Goal: Book appointment/travel/reservation

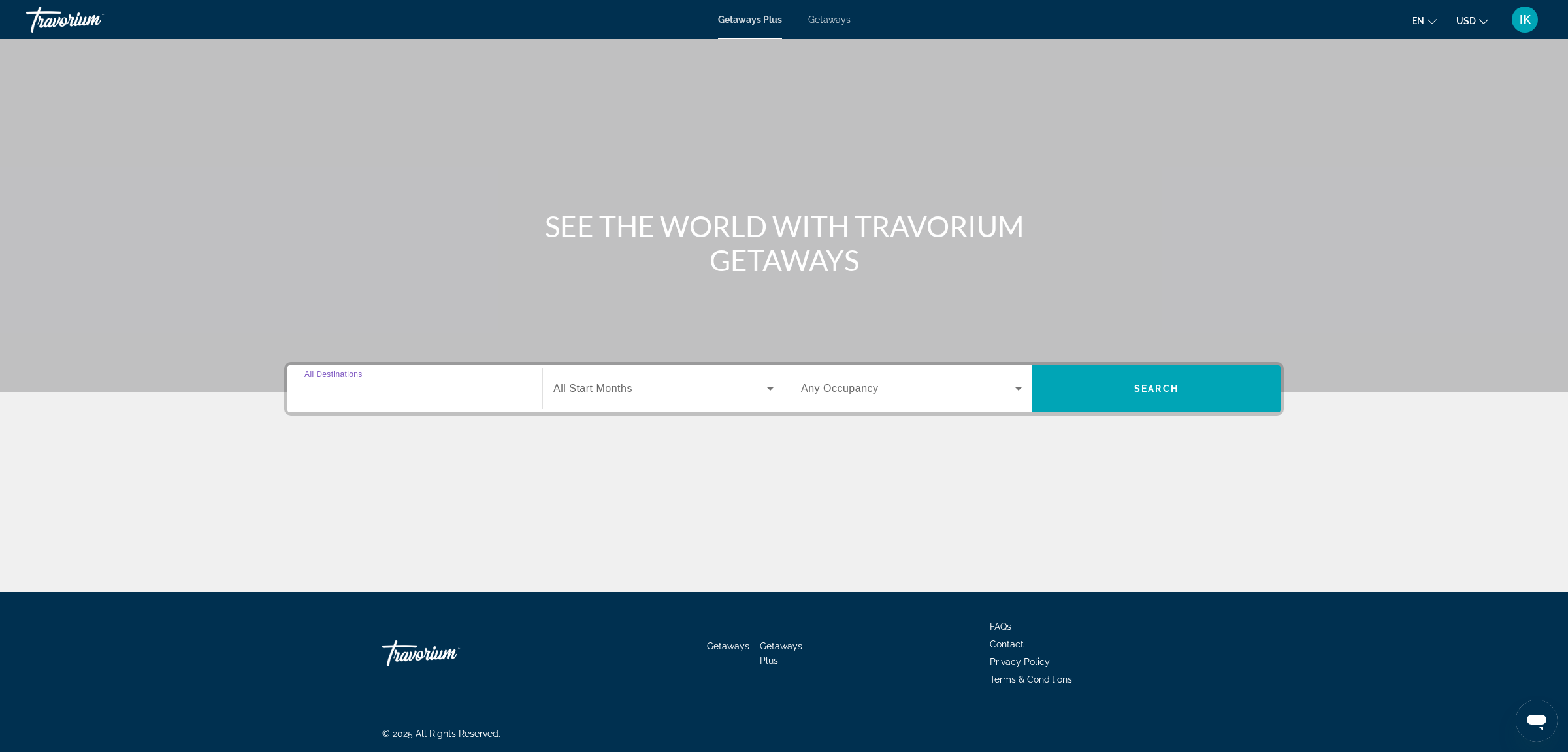
click at [428, 395] on input "Destination All Destinations" at bounding box center [415, 390] width 221 height 16
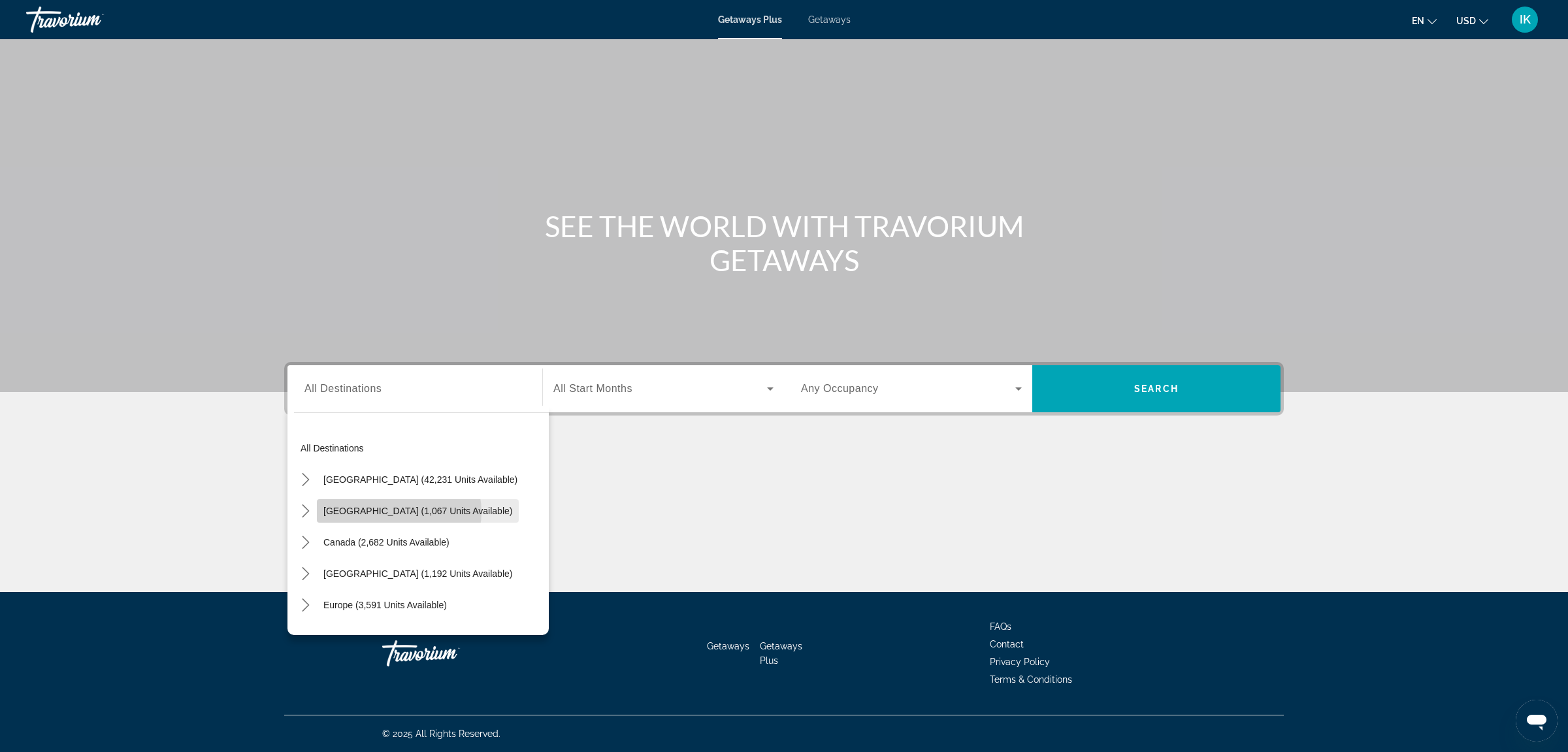
click at [399, 512] on span "[GEOGRAPHIC_DATA] (1,067 units available)" at bounding box center [418, 511] width 189 height 11
type input "**********"
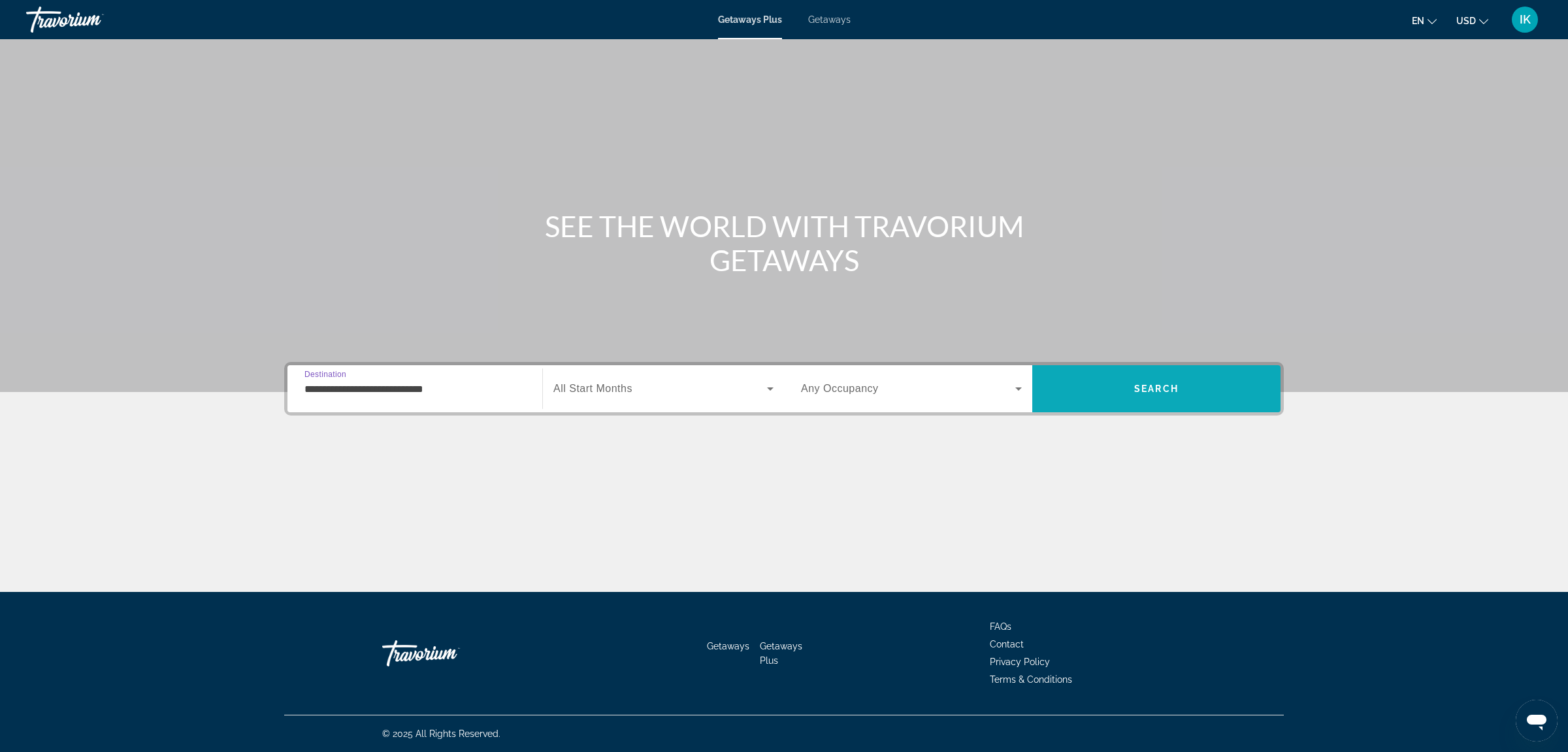
click at [1156, 391] on span "Search" at bounding box center [1157, 389] width 45 height 11
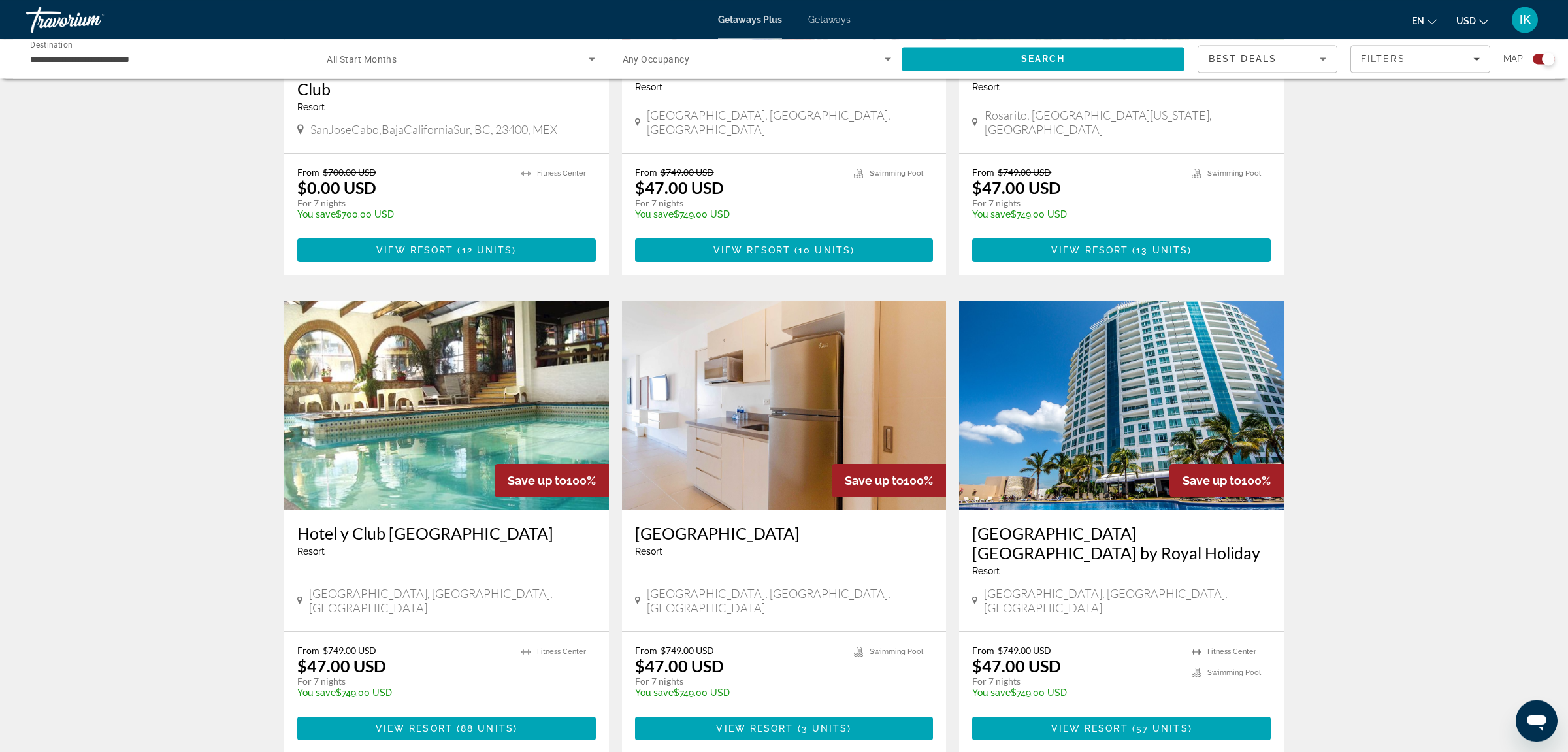
scroll to position [1171, 0]
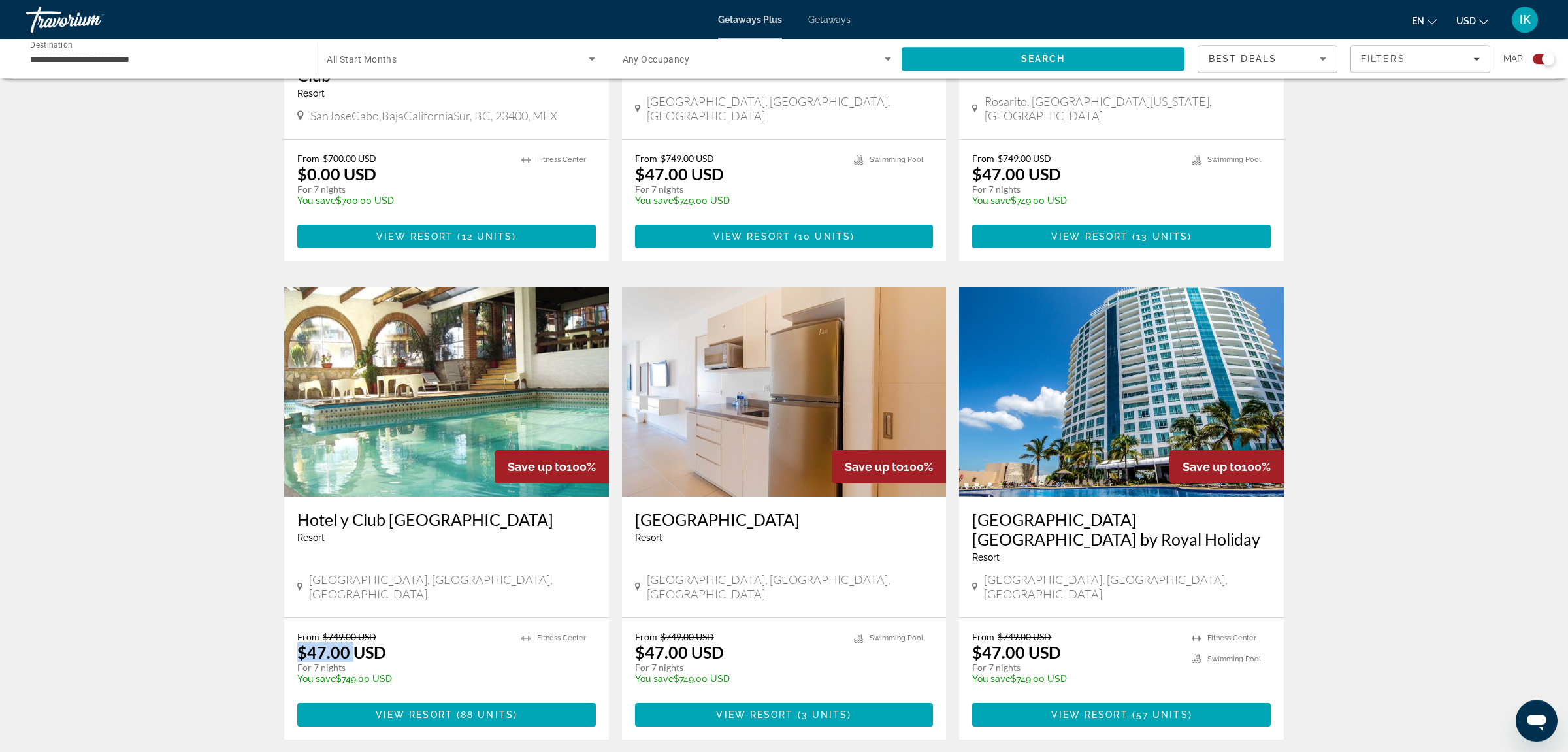
drag, startPoint x: 302, startPoint y: 606, endPoint x: 357, endPoint y: 601, distance: 55.2
click at [356, 642] on p "$47.00 USD" at bounding box center [342, 651] width 89 height 19
drag, startPoint x: 638, startPoint y: 596, endPoint x: 709, endPoint y: 596, distance: 71.0
click at [709, 618] on div "From $749.00 USD $47.00 USD For 7 nights You save $749.00 USD temp [GEOGRAPHIC_…" at bounding box center [784, 678] width 325 height 121
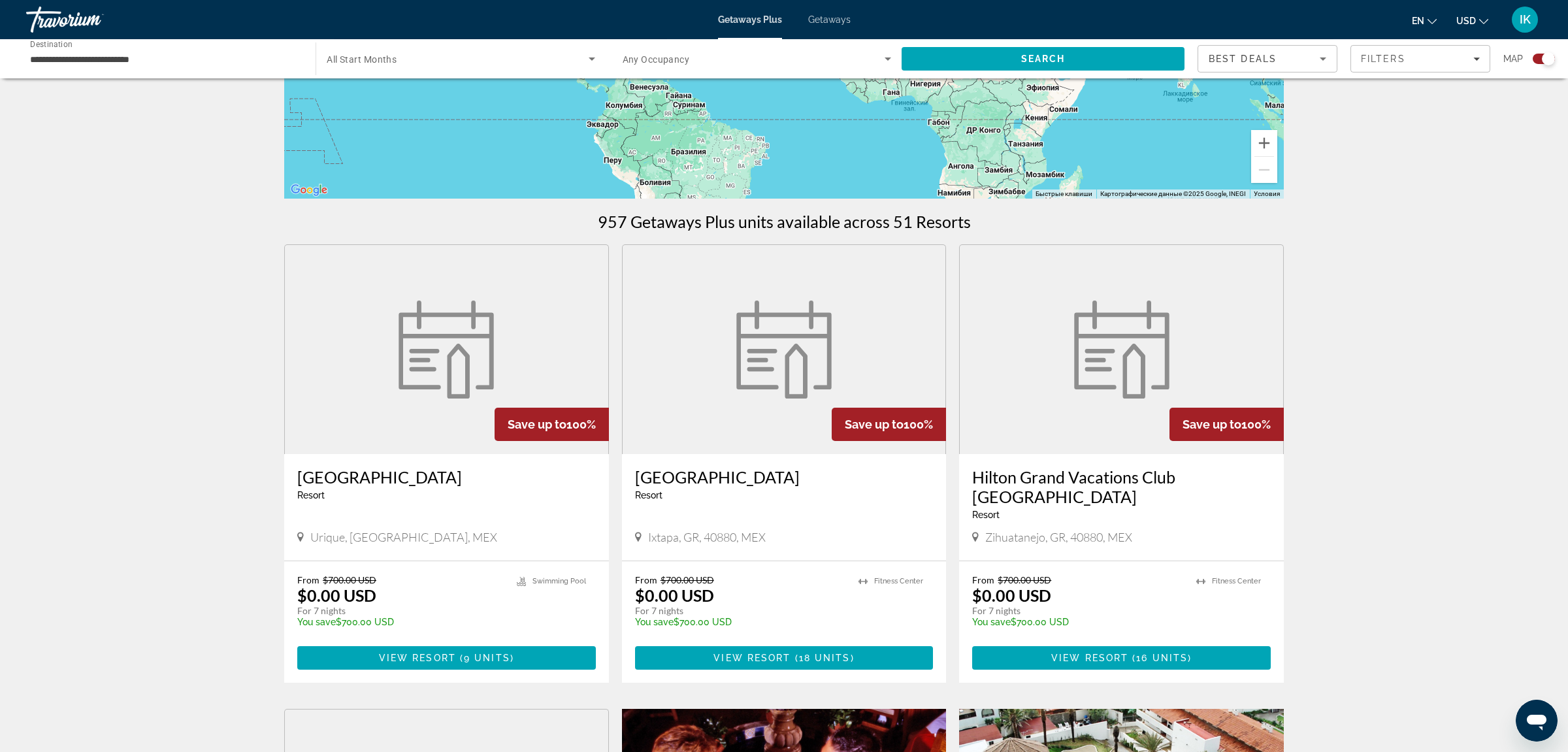
scroll to position [279, 0]
